Goal: Find specific page/section: Find specific page/section

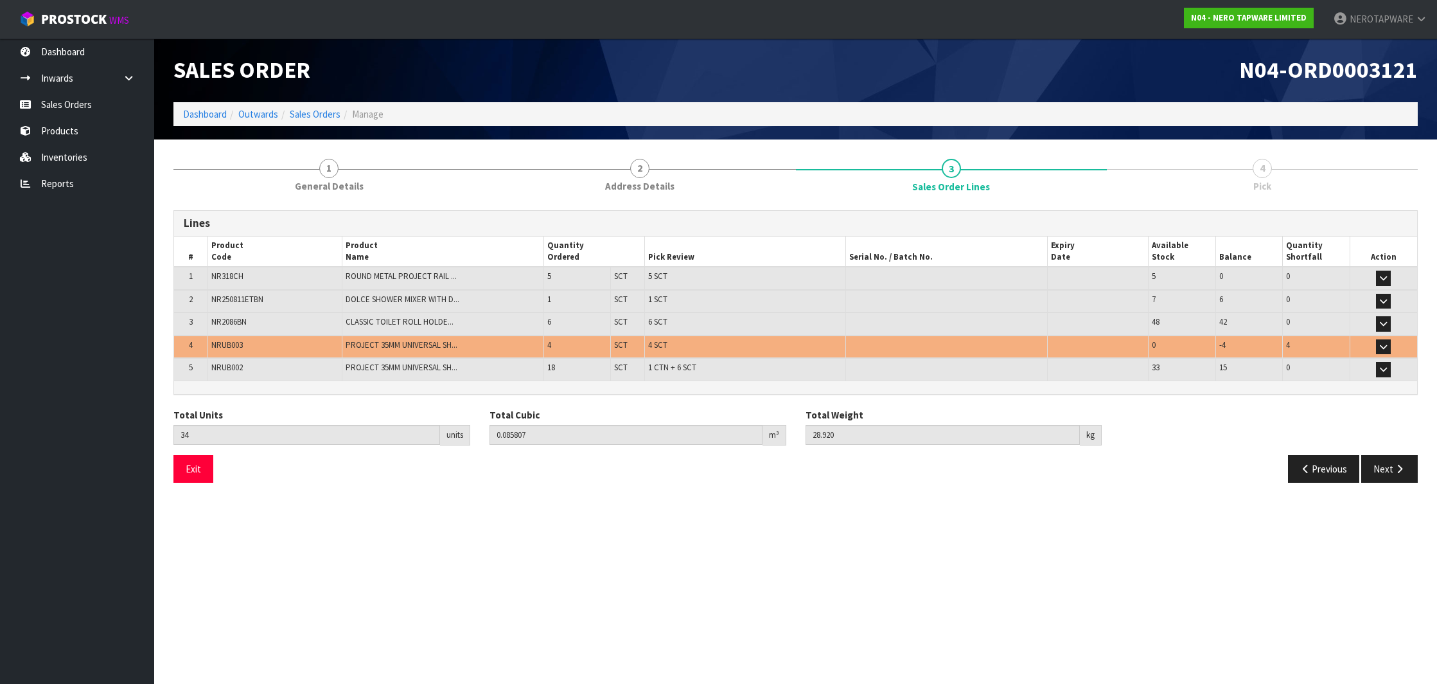
click at [81, 160] on link "Inventories" at bounding box center [77, 157] width 154 height 26
click at [69, 177] on link "Reports" at bounding box center [77, 183] width 154 height 26
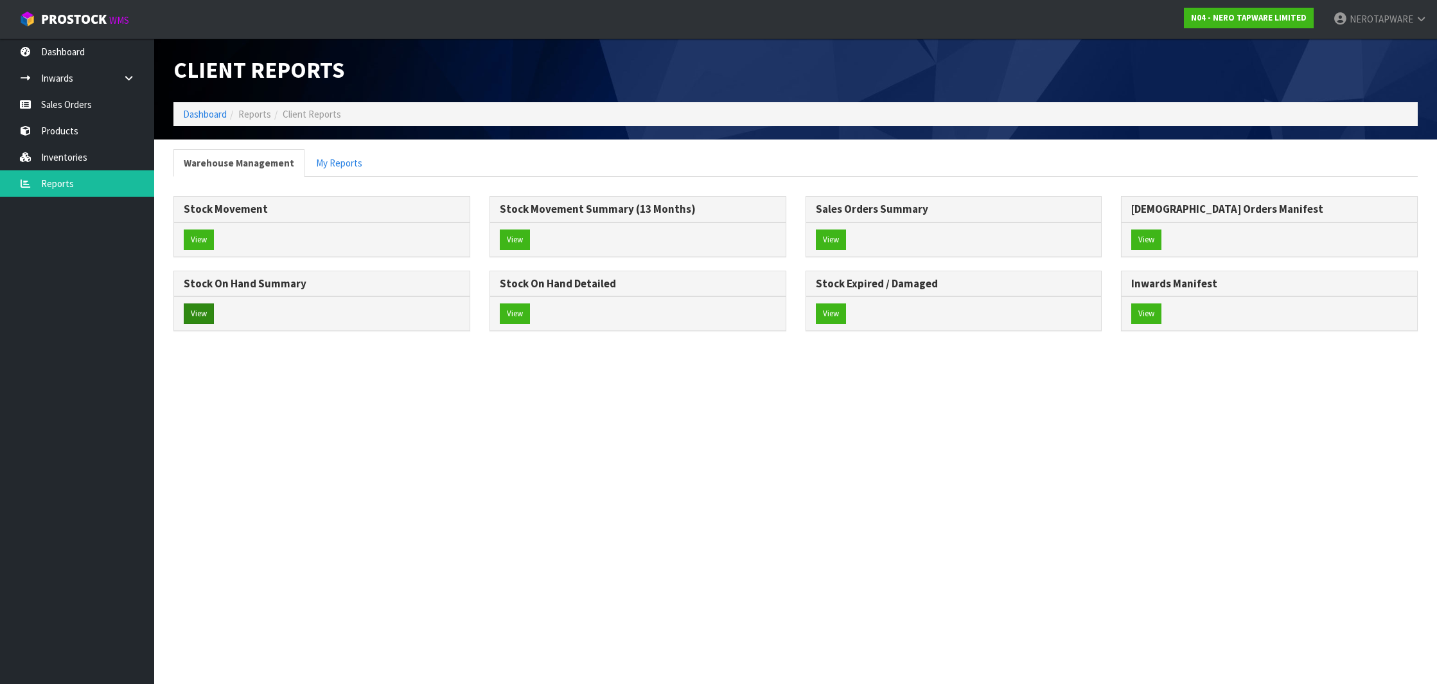
click at [196, 313] on button "View" at bounding box center [199, 313] width 30 height 21
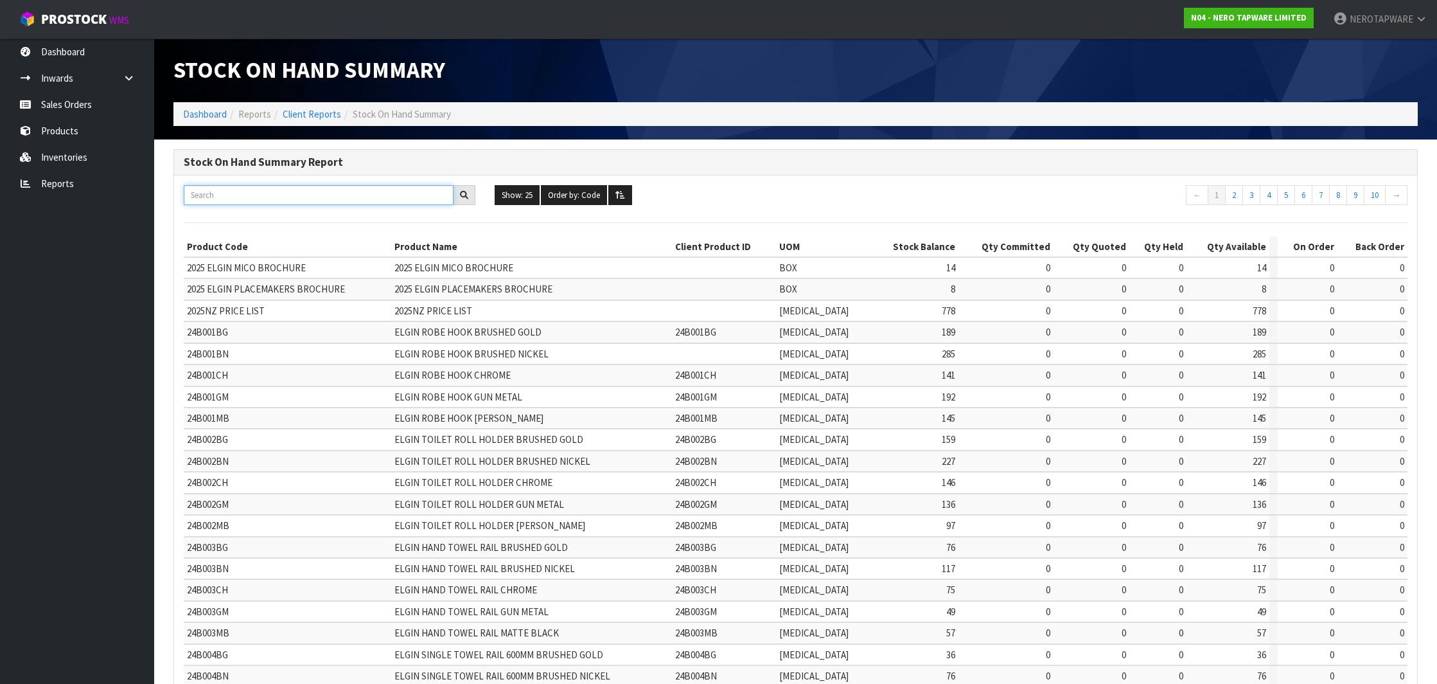
click at [371, 191] on input "text" at bounding box center [319, 195] width 270 height 20
paste input "NR69210101B N"
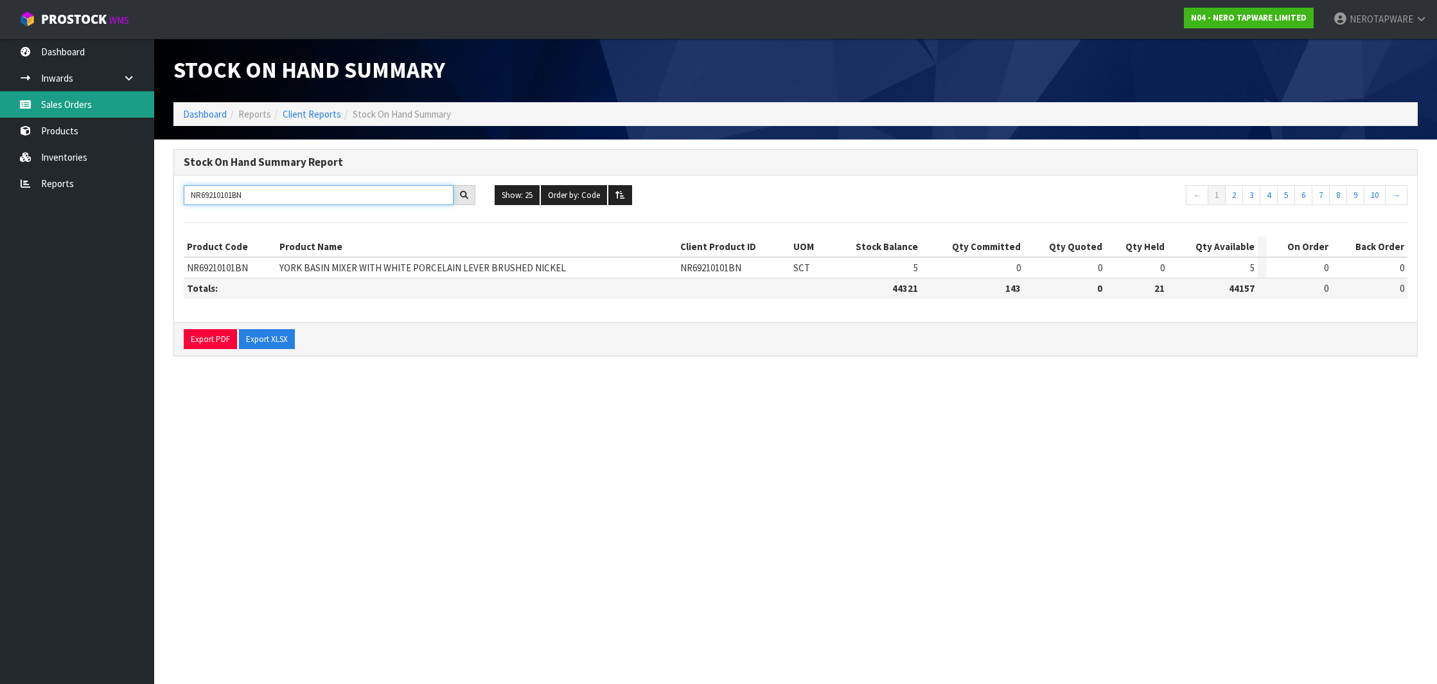
type input "NR69210101BN"
click at [92, 111] on link "Sales Orders" at bounding box center [77, 104] width 154 height 26
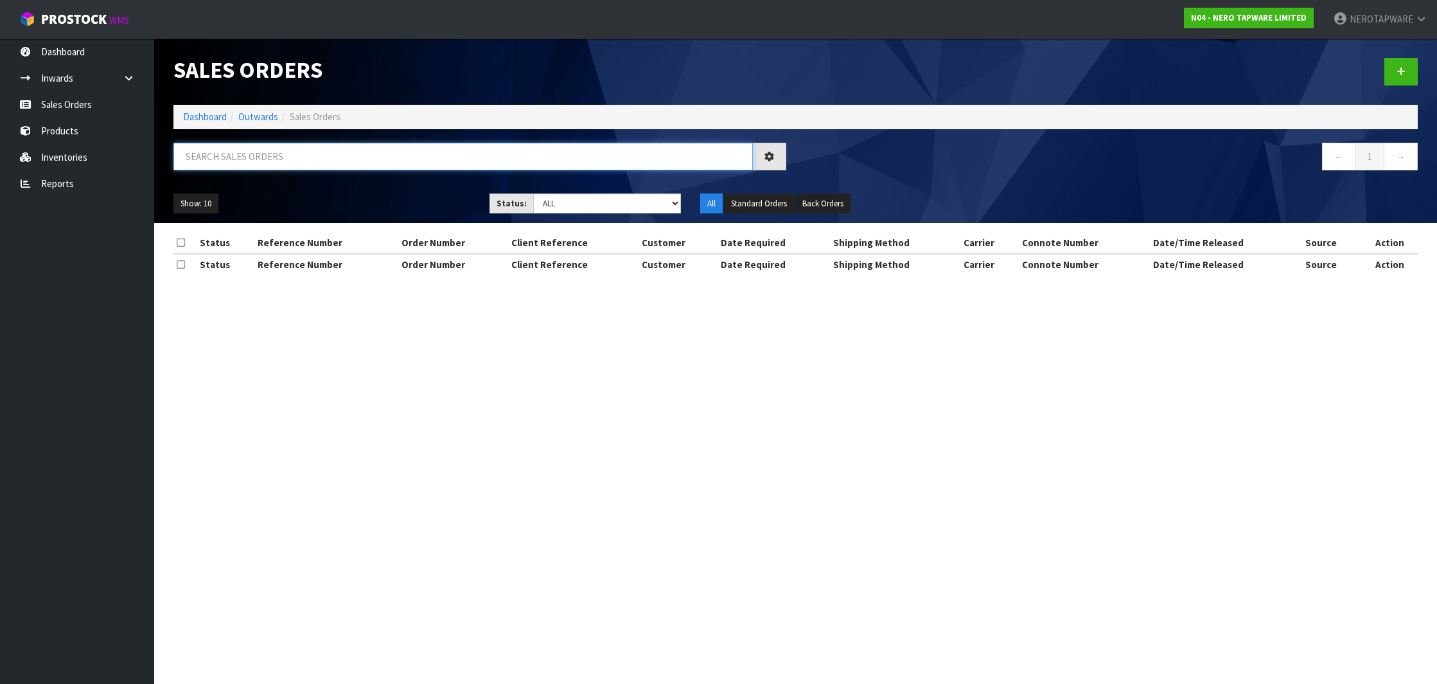
click at [348, 161] on input "text" at bounding box center [463, 157] width 580 height 28
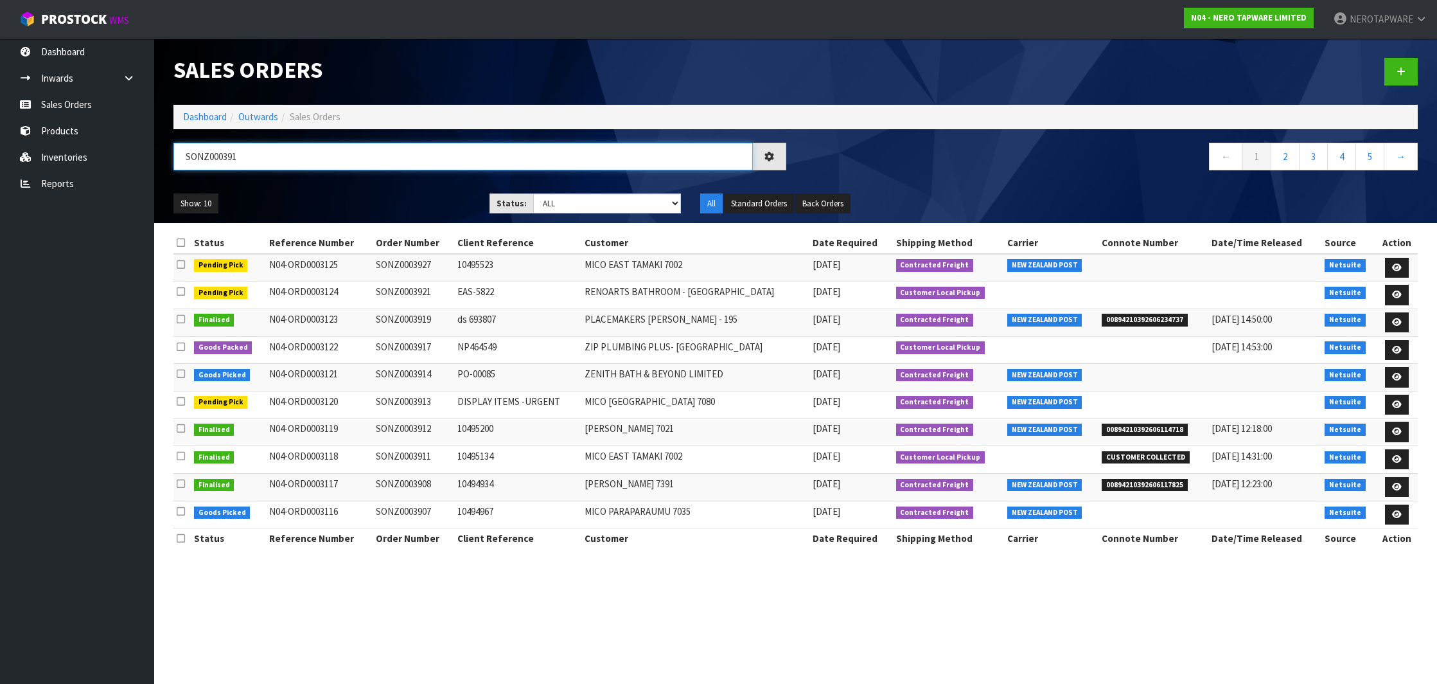
type input "SONZ0003917"
